Goal: Task Accomplishment & Management: Use online tool/utility

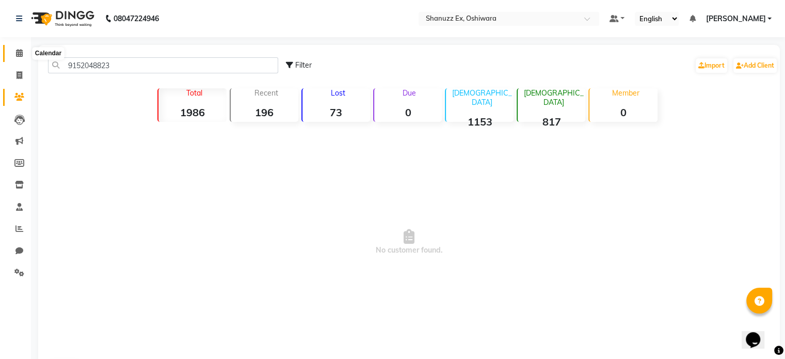
click at [11, 48] on span at bounding box center [19, 54] width 18 height 12
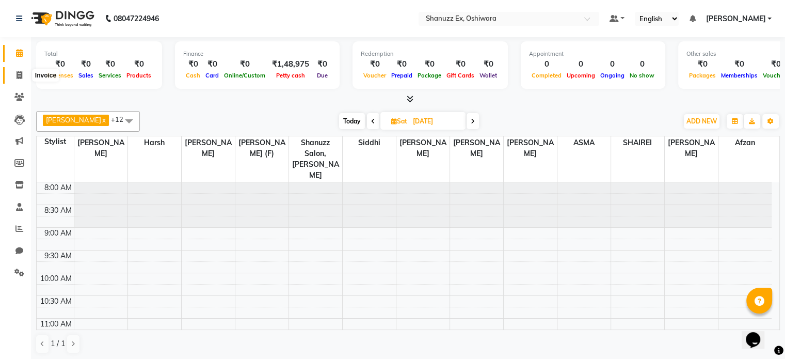
click at [17, 73] on icon at bounding box center [20, 75] width 6 height 8
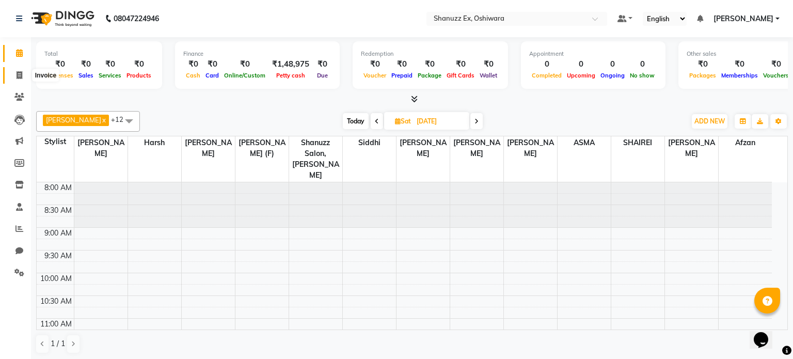
select select "8229"
select select "service"
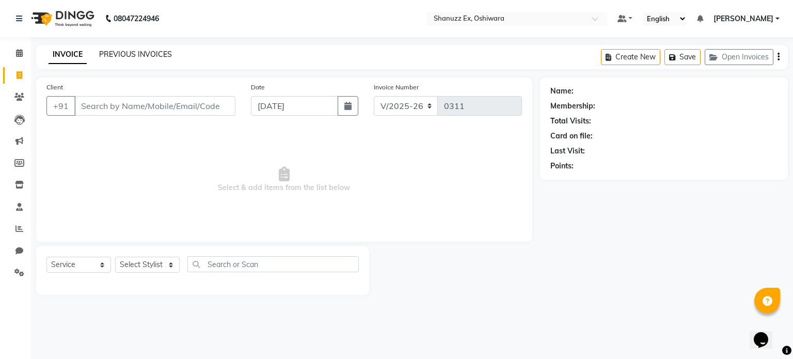
click at [124, 52] on link "PREVIOUS INVOICES" at bounding box center [135, 54] width 73 height 9
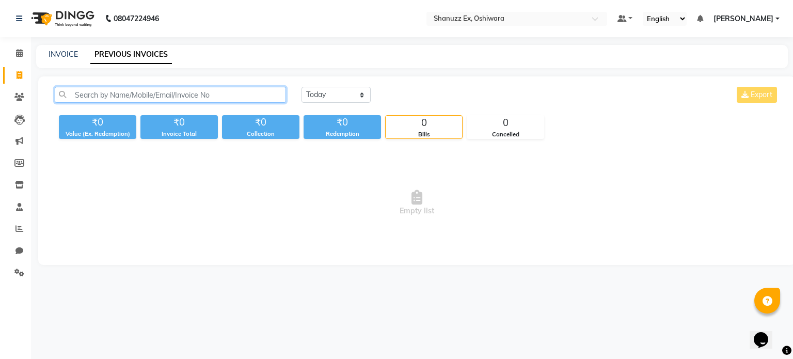
click at [117, 90] on input "text" at bounding box center [170, 95] width 231 height 16
paste input "9167119436"
type input "9167119436"
click at [70, 95] on input "9167119436" at bounding box center [170, 95] width 231 height 16
